Goal: Task Accomplishment & Management: Use online tool/utility

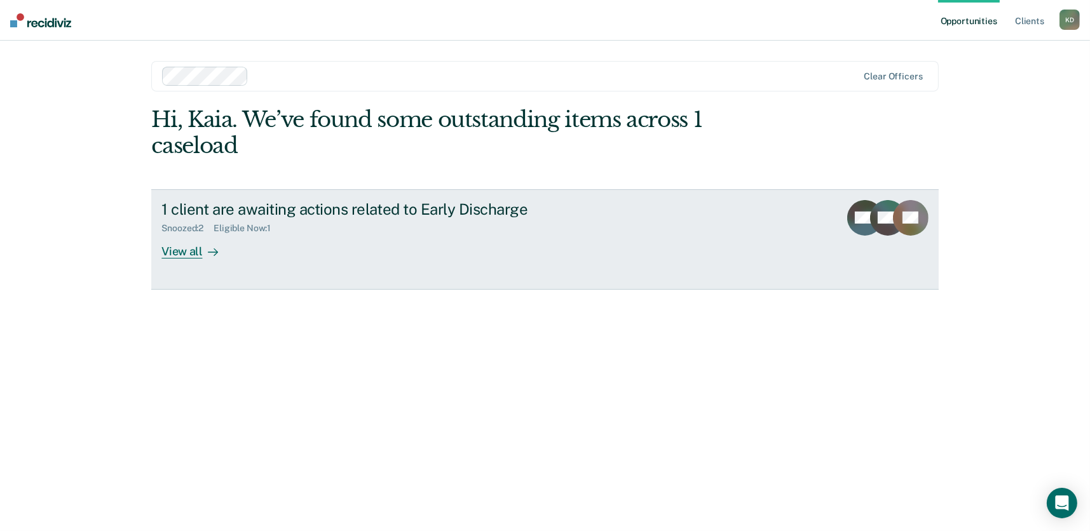
click at [180, 251] on div "View all" at bounding box center [196, 246] width 71 height 25
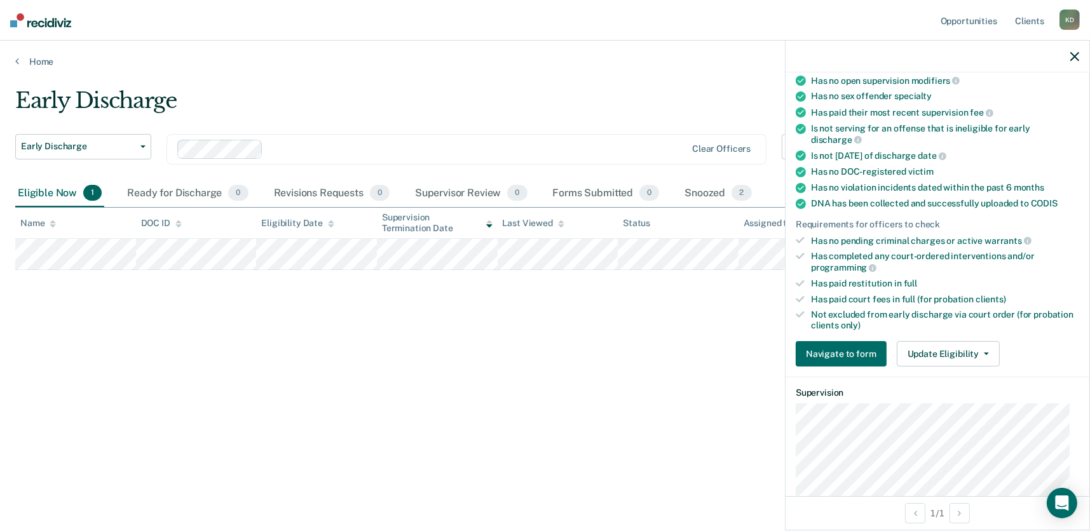
scroll to position [191, 0]
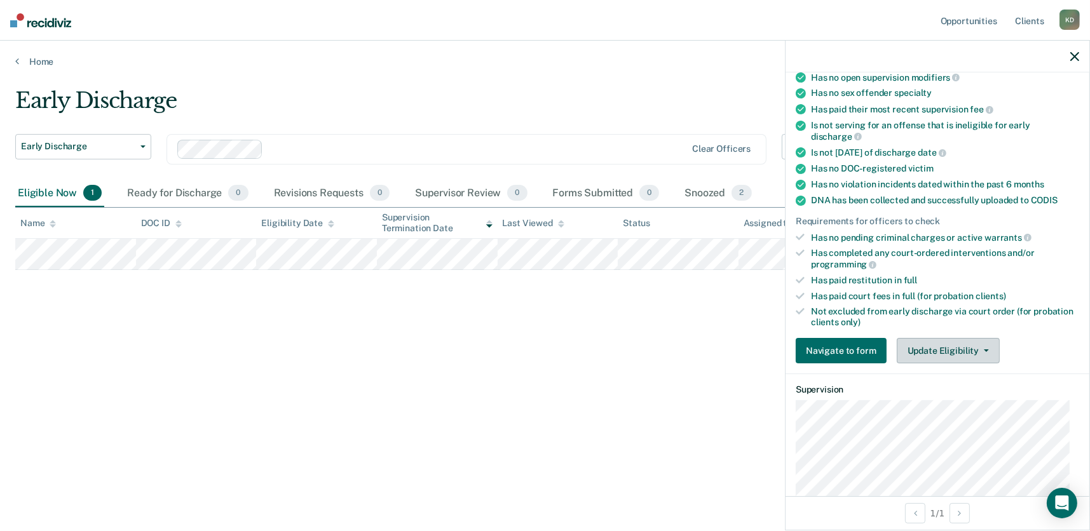
click at [940, 349] on button "Update Eligibility" at bounding box center [948, 350] width 103 height 25
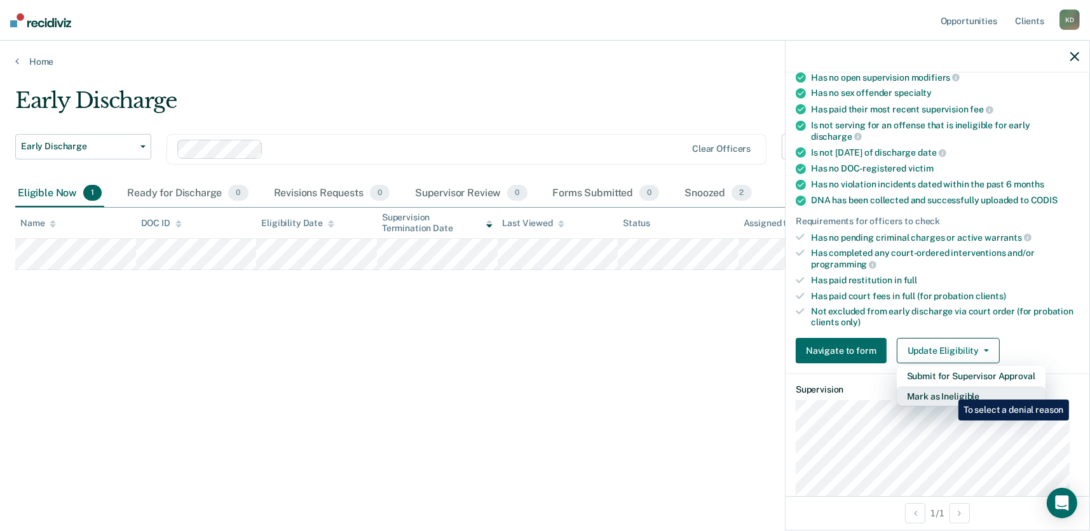
click at [949, 390] on button "Mark as Ineligible" at bounding box center [971, 396] width 149 height 20
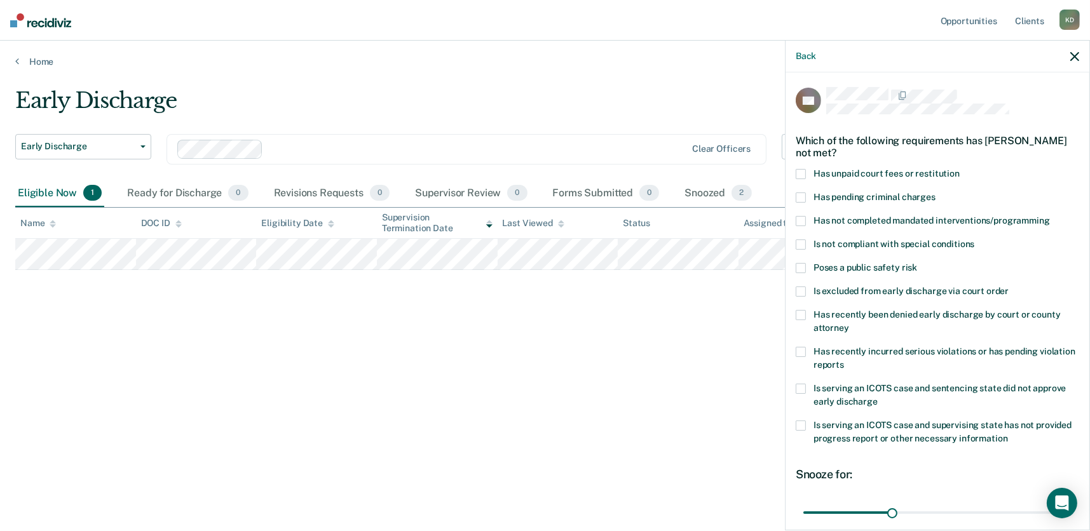
scroll to position [0, 0]
click at [801, 170] on span at bounding box center [800, 175] width 10 height 10
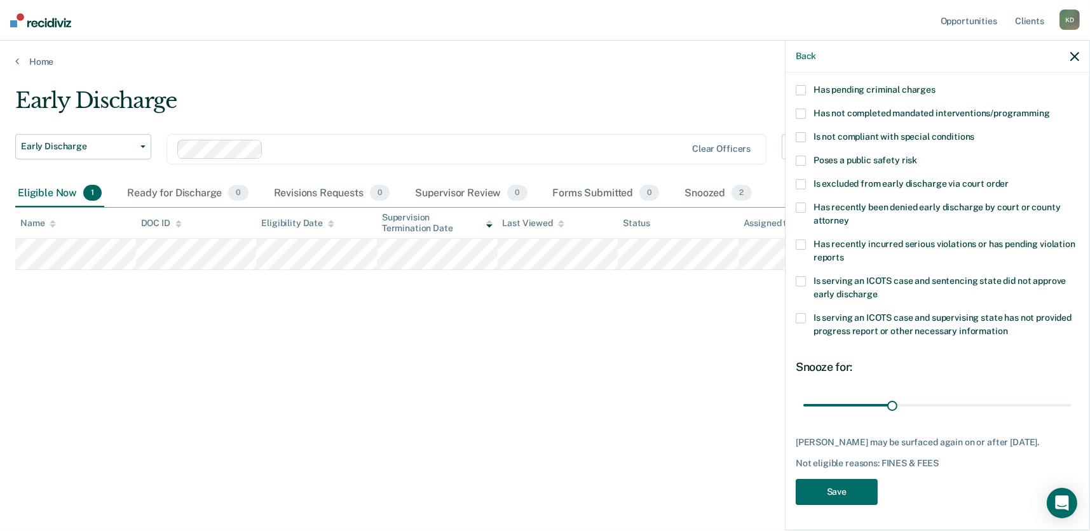
scroll to position [116, 0]
click at [948, 395] on input "range" at bounding box center [937, 406] width 268 height 22
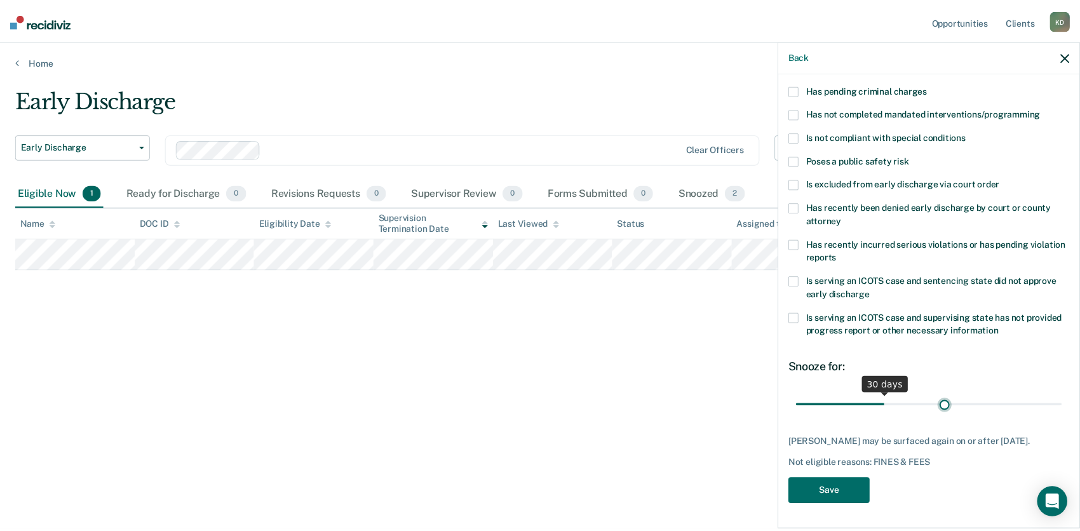
scroll to position [105, 0]
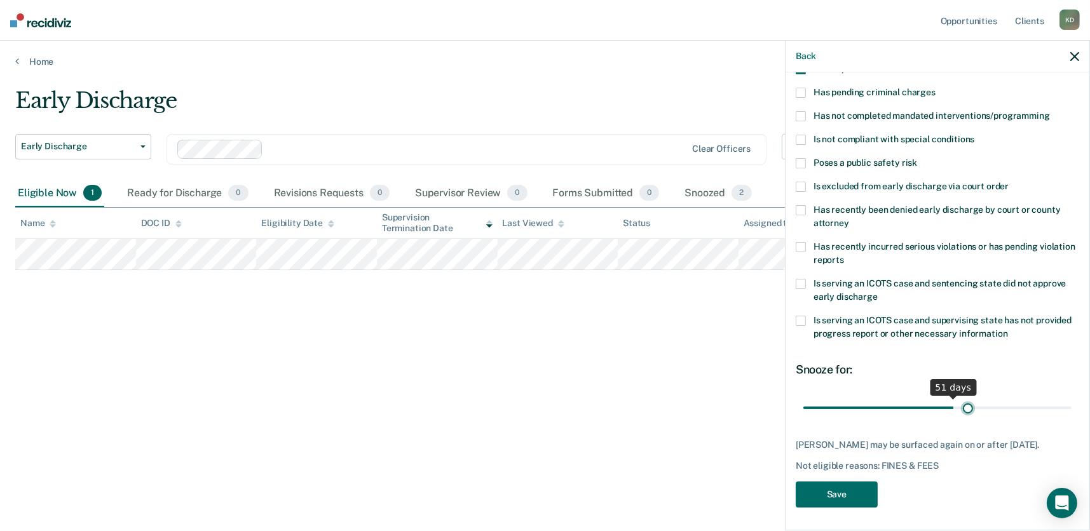
click at [962, 405] on input "range" at bounding box center [937, 408] width 268 height 22
click at [979, 403] on input "range" at bounding box center [937, 408] width 268 height 22
type input "60"
click at [971, 405] on input "range" at bounding box center [937, 408] width 268 height 22
click at [856, 491] on button "Save" at bounding box center [836, 495] width 82 height 26
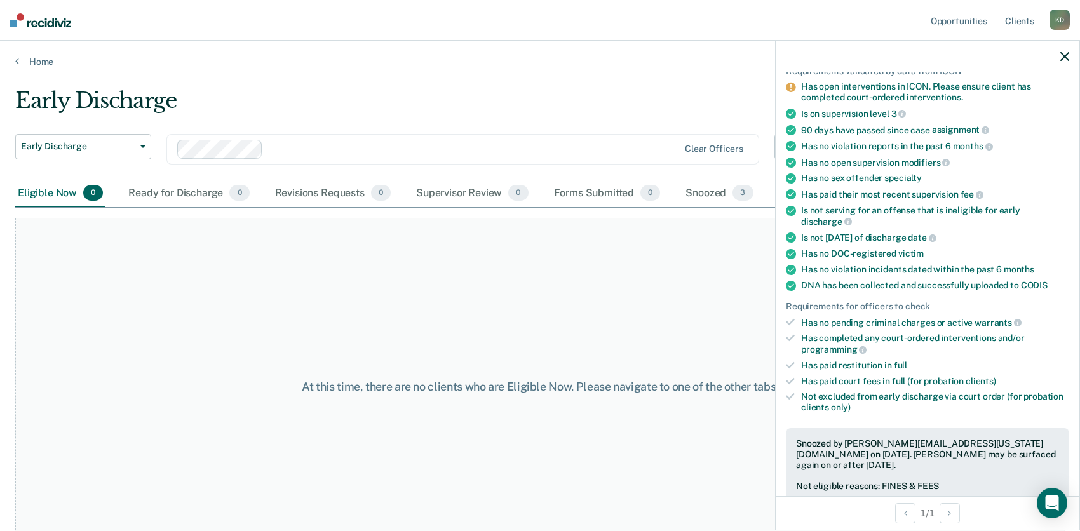
click at [1064, 55] on icon "button" at bounding box center [1064, 56] width 9 height 9
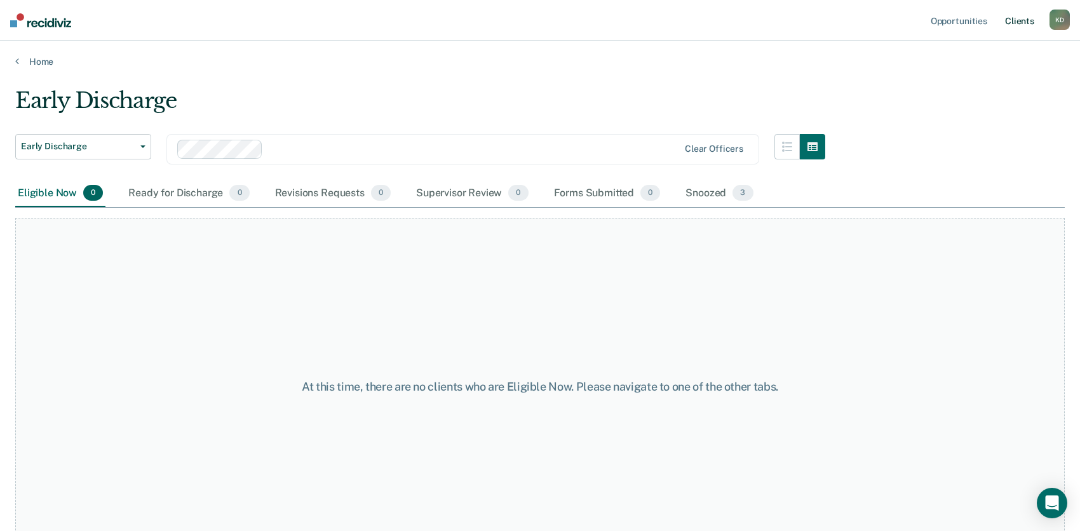
click at [1021, 18] on link "Client s" at bounding box center [1020, 20] width 34 height 41
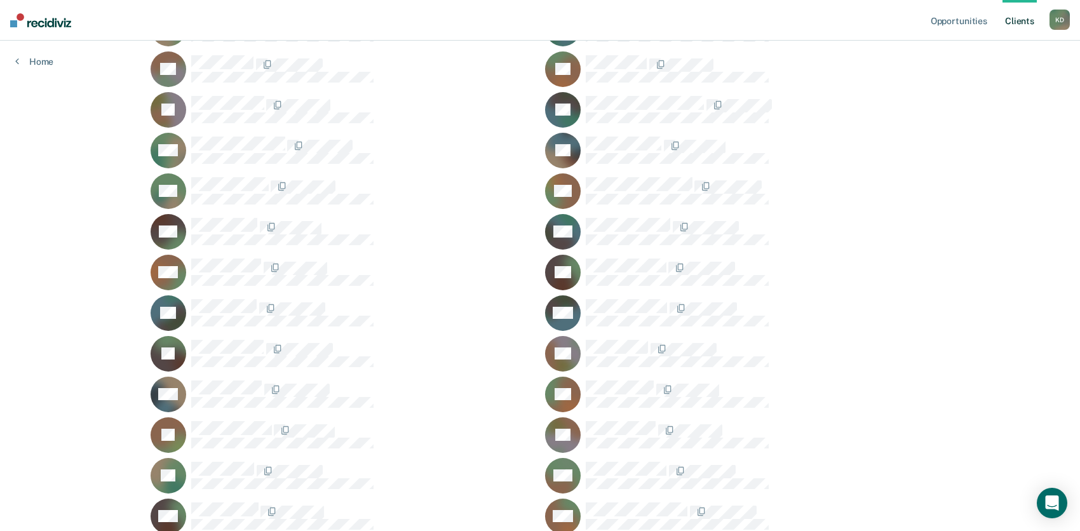
scroll to position [558, 0]
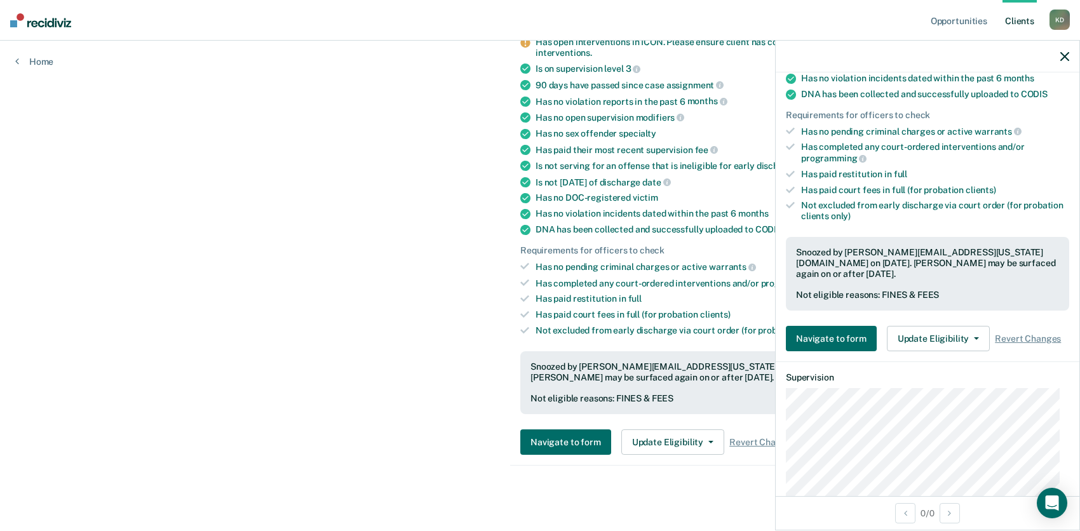
scroll to position [381, 0]
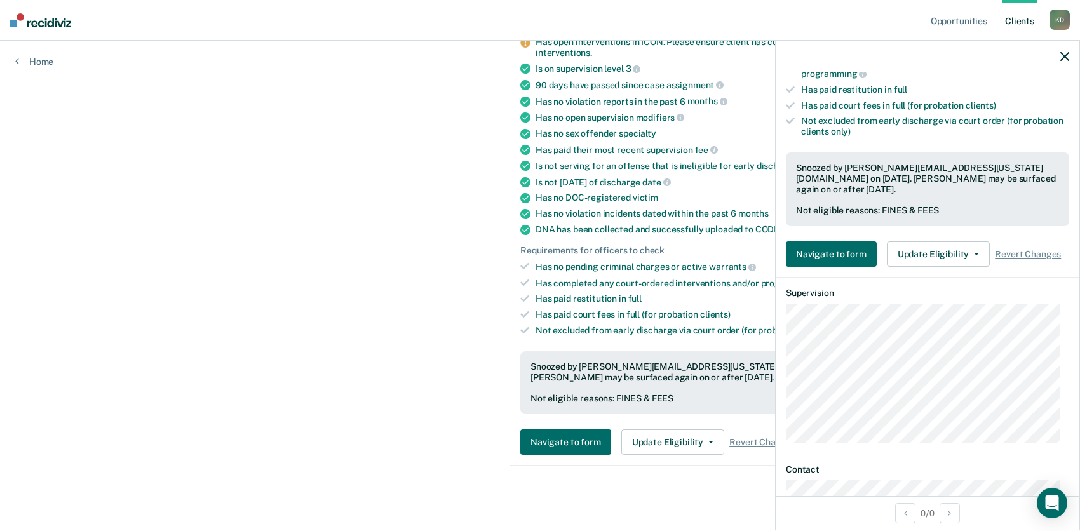
click at [1065, 57] on icon "button" at bounding box center [1064, 56] width 9 height 9
